Goal: Find specific page/section: Find specific page/section

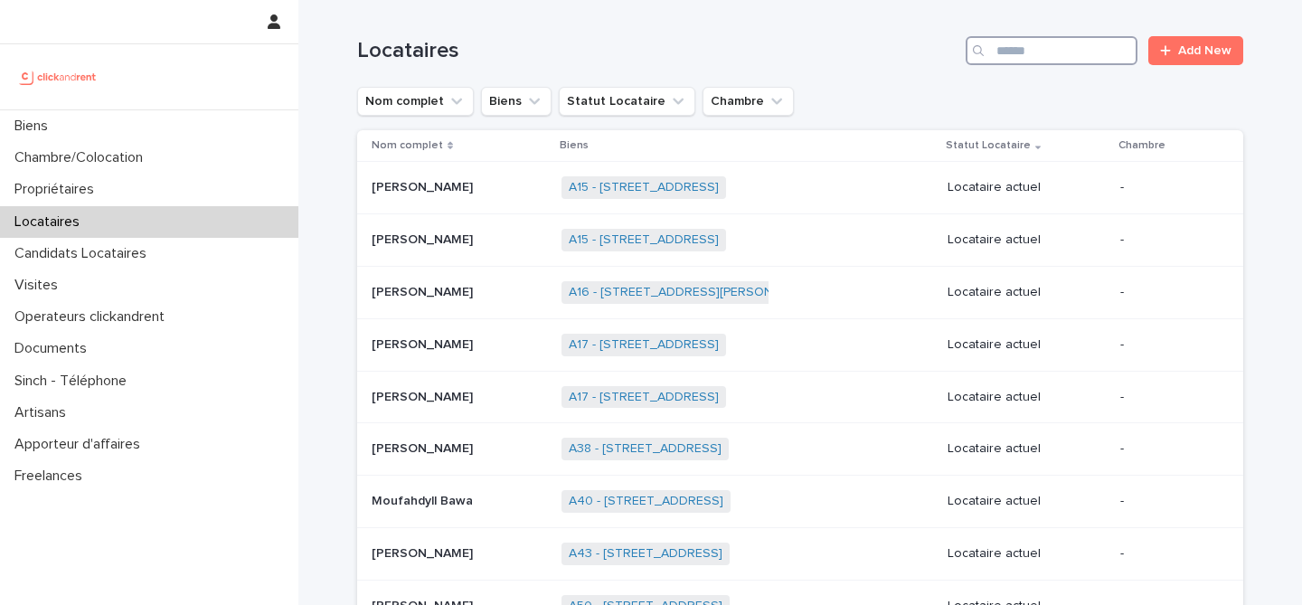
click at [1073, 49] on input "Search" at bounding box center [1051, 50] width 172 height 29
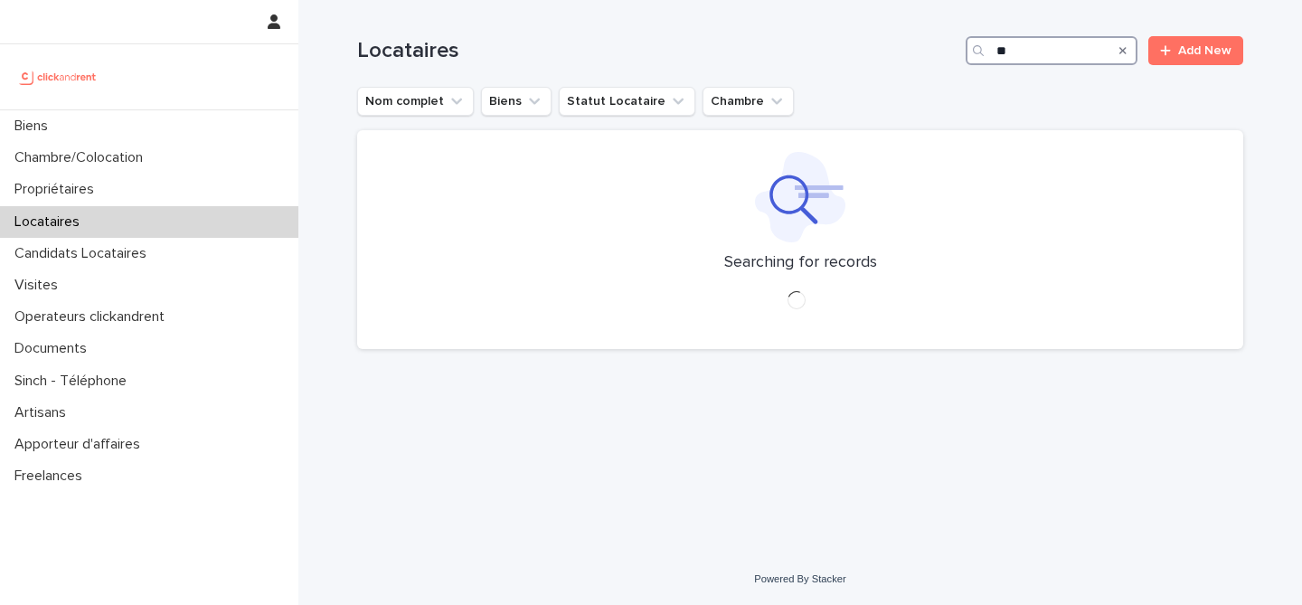
type input "*"
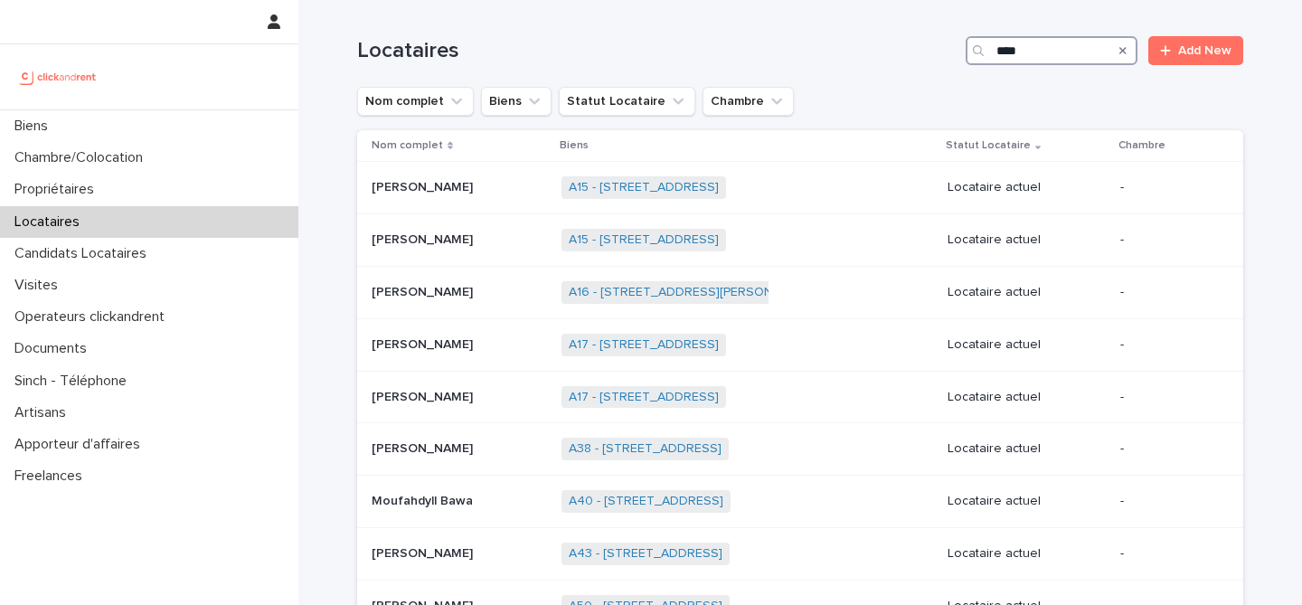
type input "*****"
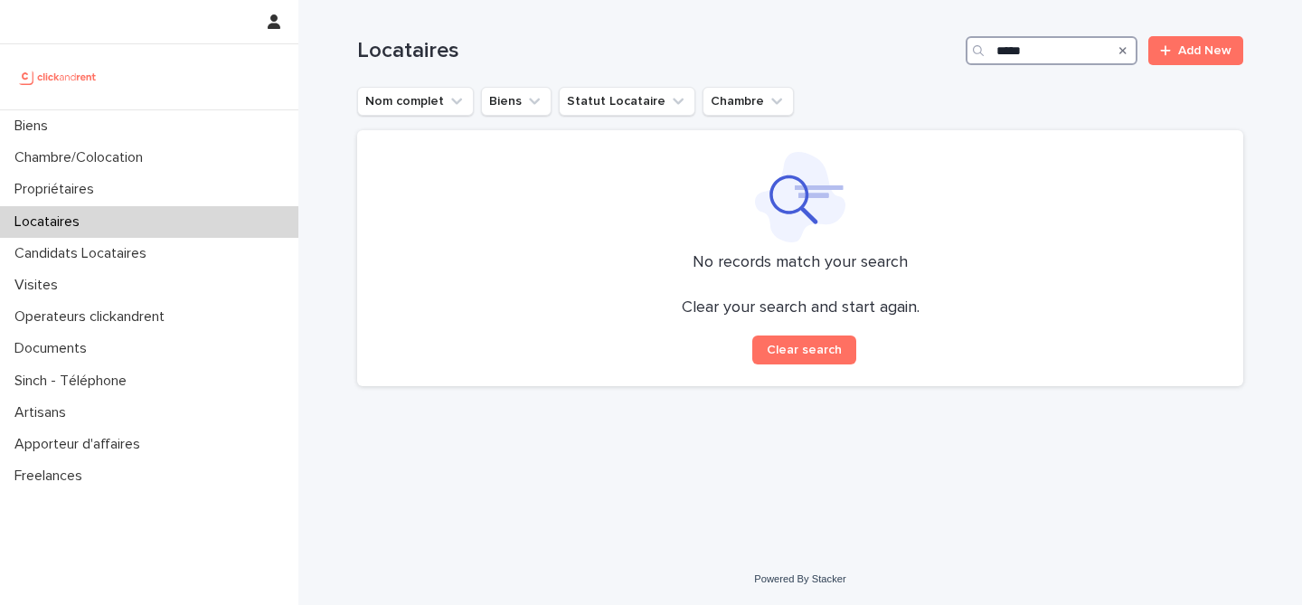
click at [1076, 53] on input "*****" at bounding box center [1051, 50] width 172 height 29
